Goal: Information Seeking & Learning: Learn about a topic

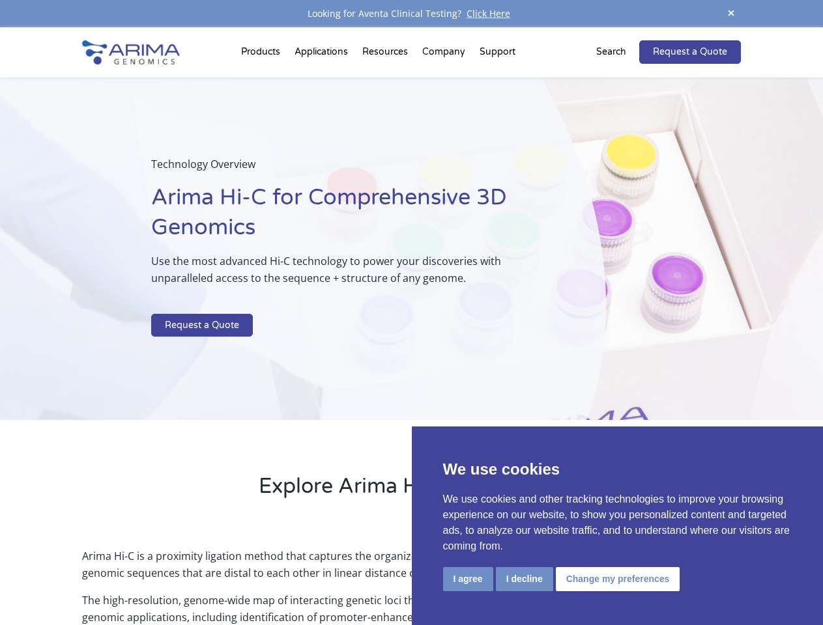
click at [411, 313] on p at bounding box center [345, 305] width 389 height 17
click at [468, 579] on button "I agree" at bounding box center [468, 579] width 50 height 24
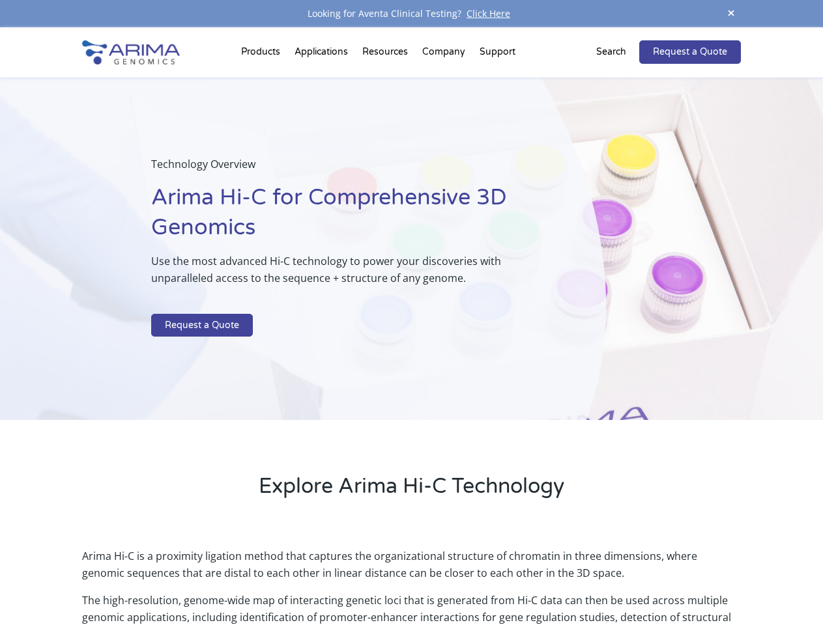
click at [524, 579] on p "Arima Hi-C is a proximity ligation method that captures the organizational stru…" at bounding box center [411, 570] width 658 height 44
click at [615, 579] on p "Arima Hi-C is a proximity ligation method that captures the organizational stru…" at bounding box center [411, 570] width 658 height 44
click at [731, 14] on span at bounding box center [731, 14] width 20 height 18
click at [411, 326] on div "Technology Overview Arima Hi-C for Comprehensive 3D Genomics Use the most advan…" at bounding box center [303, 249] width 606 height 343
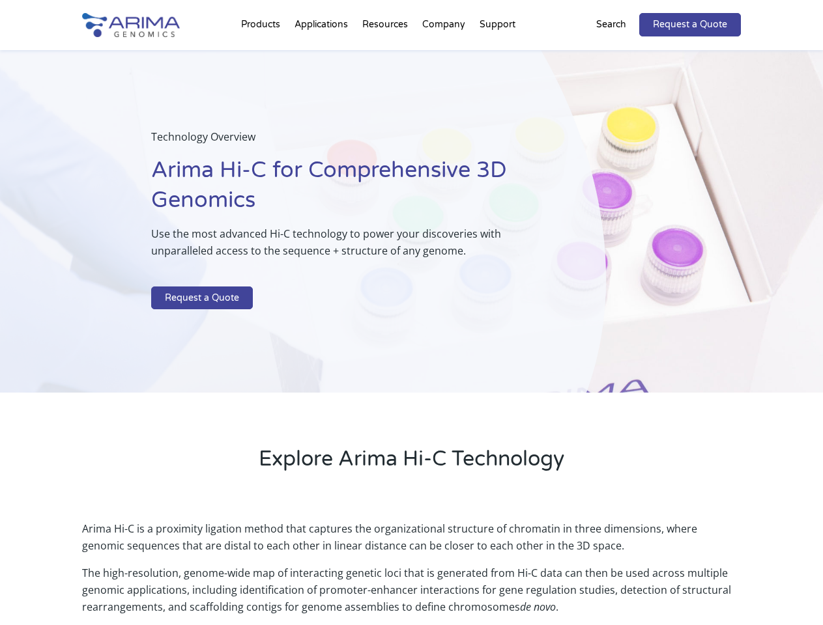
click at [262, 55] on div "Technology Overview Arima Hi-C for Comprehensive 3D Genomics Use the most advan…" at bounding box center [303, 221] width 606 height 343
click at [386, 55] on div "Technology Overview Arima Hi-C for Comprehensive 3D Genomics Use the most advan…" at bounding box center [303, 221] width 606 height 343
click at [444, 55] on div "Technology Overview Arima Hi-C for Comprehensive 3D Genomics Use the most advan…" at bounding box center [303, 221] width 606 height 343
click at [497, 55] on div "Technology Overview Arima Hi-C for Comprehensive 3D Genomics Use the most advan…" at bounding box center [303, 221] width 606 height 343
